Goal: Navigation & Orientation: Find specific page/section

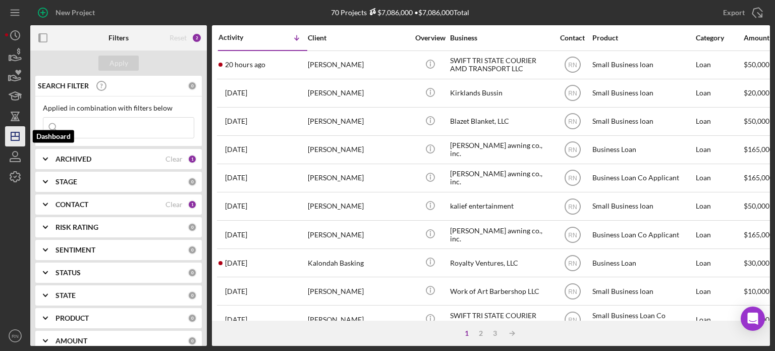
click at [20, 133] on icon "Icon/Dashboard" at bounding box center [15, 136] width 25 height 25
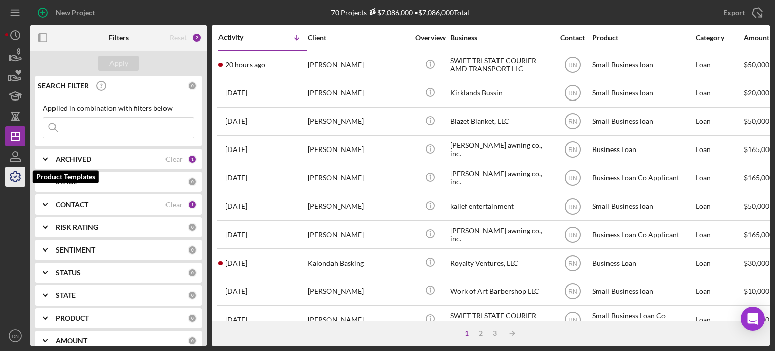
click at [16, 176] on polyline "button" at bounding box center [15, 177] width 3 height 2
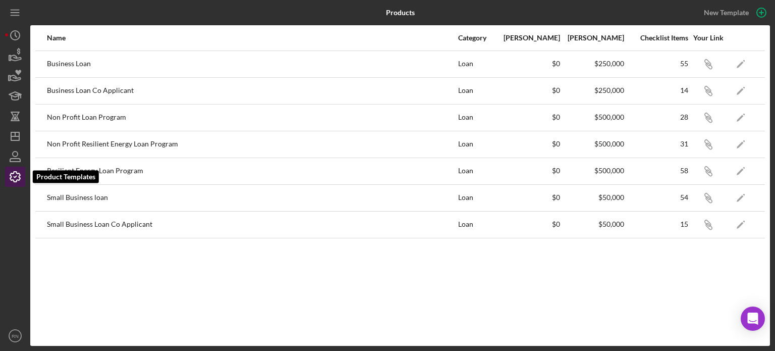
click at [16, 176] on polyline "button" at bounding box center [15, 177] width 3 height 2
click at [711, 198] on icon "button" at bounding box center [709, 199] width 6 height 6
